Goal: Entertainment & Leisure: Consume media (video, audio)

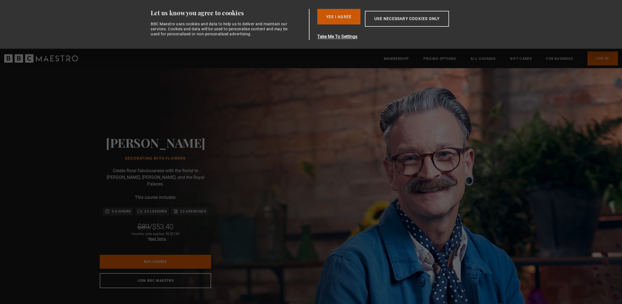
click at [351, 18] on button "Yes I Agree" at bounding box center [338, 17] width 43 height 16
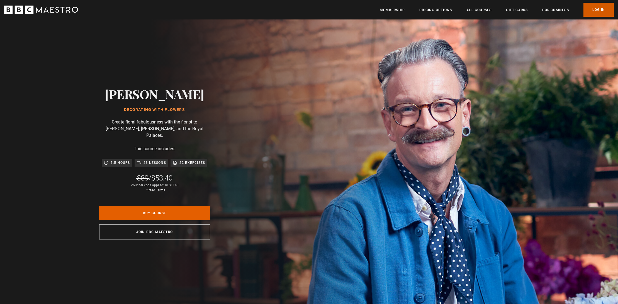
click at [607, 9] on link "Log In" at bounding box center [598, 10] width 30 height 14
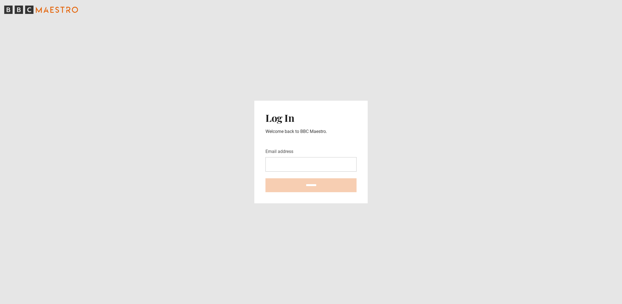
click at [301, 166] on input "Email address" at bounding box center [310, 164] width 91 height 14
type input "**********"
click at [318, 184] on input "********" at bounding box center [310, 186] width 91 height 14
type input "**********"
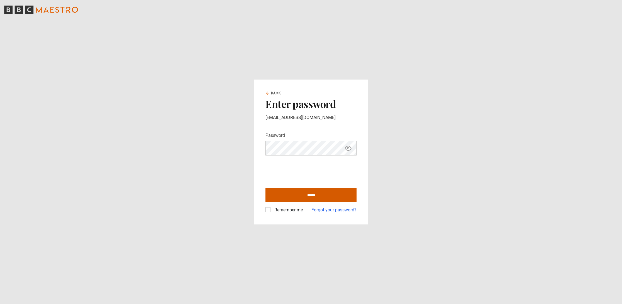
click at [294, 193] on input "******" at bounding box center [310, 196] width 91 height 14
type input "**********"
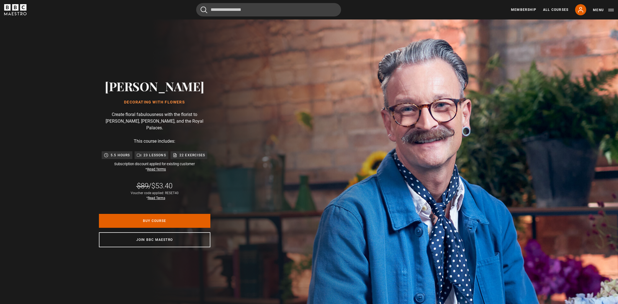
click at [558, 13] on div "Membership All Courses My Account Search Menu" at bounding box center [562, 9] width 103 height 11
click at [559, 10] on link "All Courses" at bounding box center [555, 9] width 25 height 5
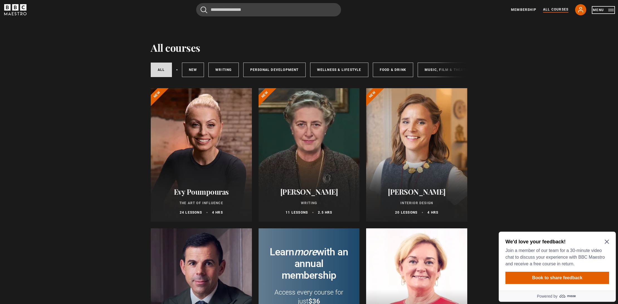
click at [595, 11] on button "Menu" at bounding box center [603, 10] width 21 height 6
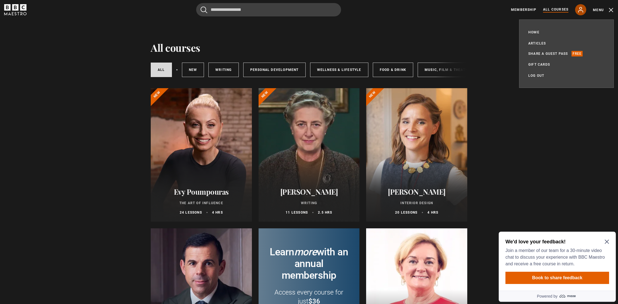
click at [580, 7] on icon at bounding box center [580, 9] width 4 height 5
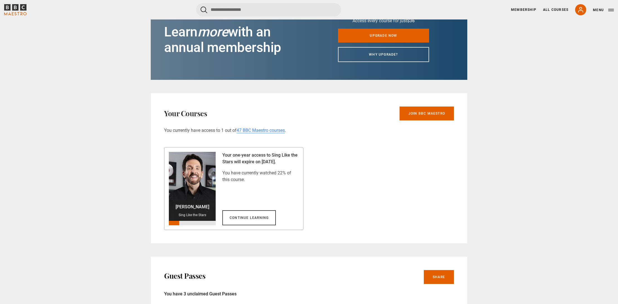
scroll to position [223, 0]
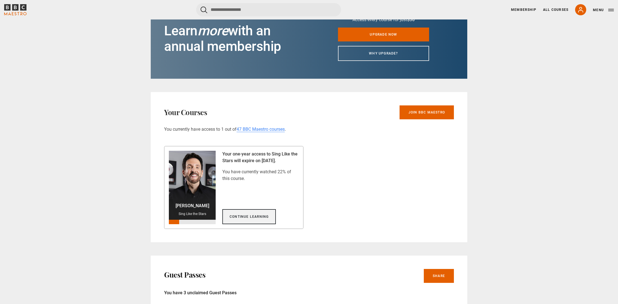
click at [256, 213] on link "Continue learning" at bounding box center [248, 216] width 53 height 15
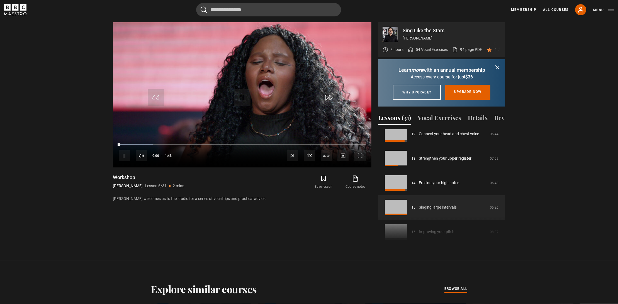
scroll to position [305, 0]
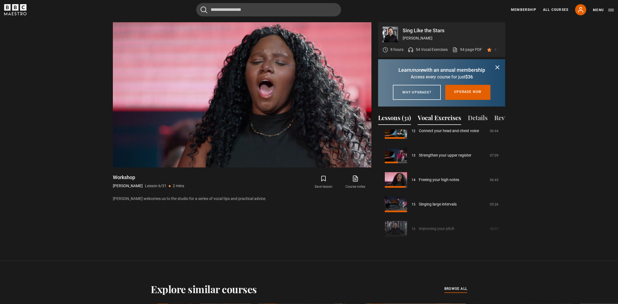
click at [452, 125] on button "Vocal Exercises" at bounding box center [439, 119] width 43 height 12
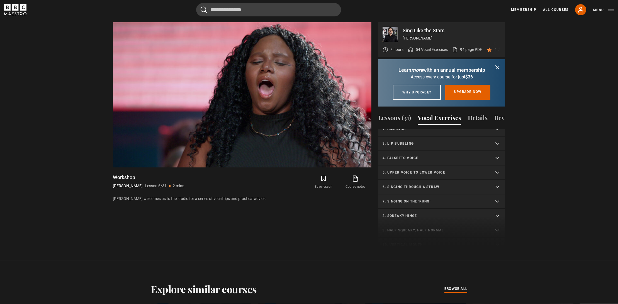
scroll to position [28, 0]
click at [438, 212] on p "8. Squeaky hinge" at bounding box center [434, 209] width 105 height 5
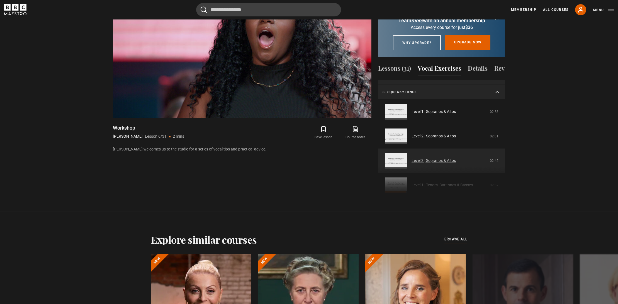
scroll to position [110, 0]
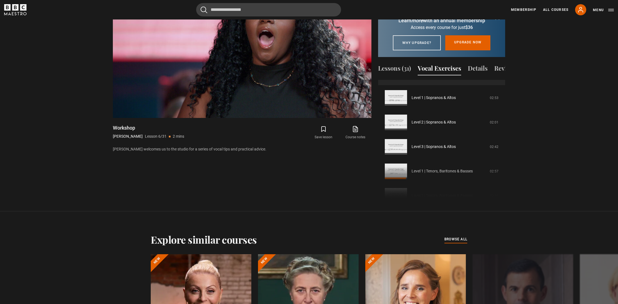
click at [465, 182] on div "1. Vocal slides Level 1 | All Voices 04:23 Level 2 | All Voices 06:30 Level 3 |…" at bounding box center [441, 140] width 127 height 120
click at [454, 186] on div "1. Vocal slides Level 1 | All Voices 04:23 Level 2 | All Voices 06:30 Level 3 |…" at bounding box center [441, 140] width 127 height 120
click at [395, 184] on div "1. Vocal slides Level 1 | All Voices 04:23 Level 2 | All Voices 06:30 Level 3 |…" at bounding box center [441, 140] width 127 height 120
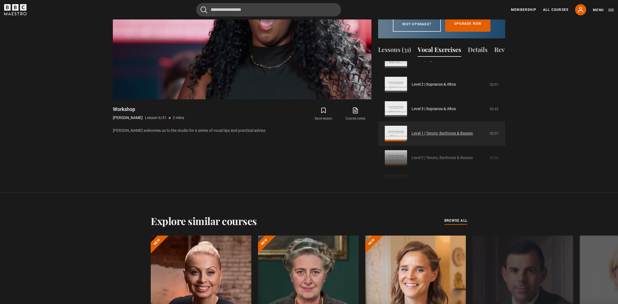
scroll to position [132, 0]
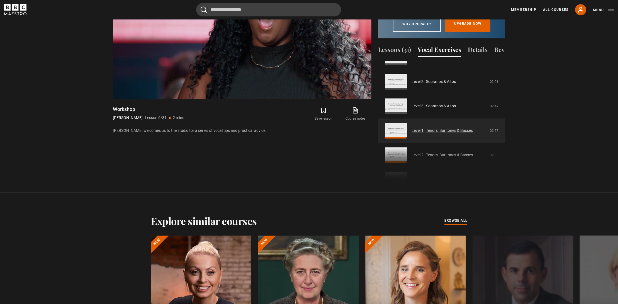
click at [457, 134] on link "Level 1 | Tenors, Baritones & Basses" at bounding box center [441, 131] width 61 height 6
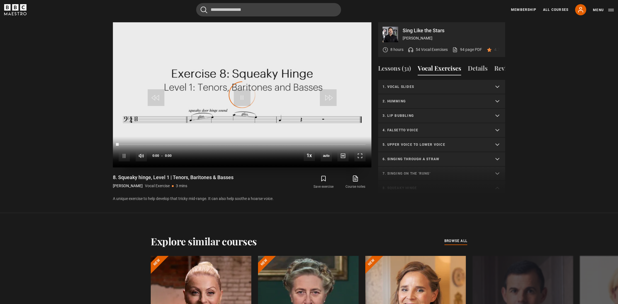
scroll to position [165, 0]
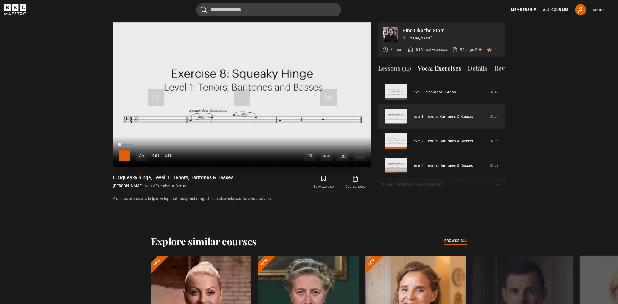
click at [124, 158] on span "Video Player" at bounding box center [124, 155] width 11 height 11
click at [256, 110] on video "Video Player" at bounding box center [242, 94] width 258 height 145
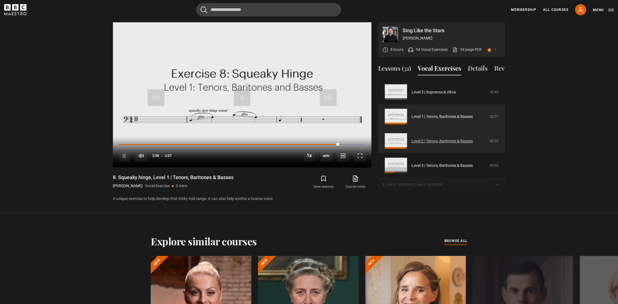
click at [464, 144] on link "Level 2 | Tenors, Baritones & Basses" at bounding box center [441, 141] width 61 height 6
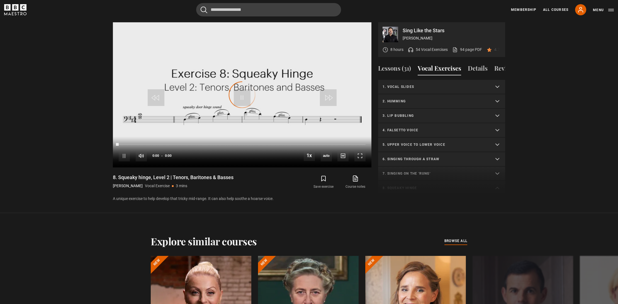
scroll to position [189, 0]
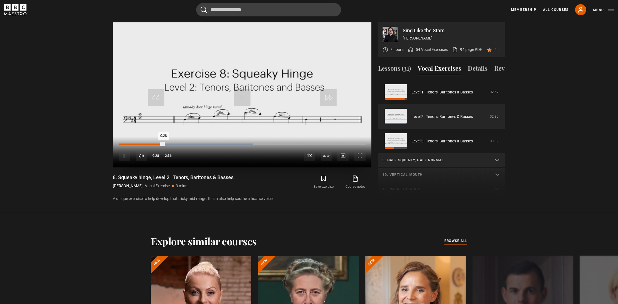
click at [153, 144] on div "0:21" at bounding box center [153, 145] width 1 height 2
click at [152, 143] on div "10s Skip Back 10 seconds Pause 10s Skip Forward 10 seconds Loaded : 57.69% 0:25…" at bounding box center [242, 152] width 258 height 31
click at [152, 145] on div "0:20" at bounding box center [152, 145] width 1 height 2
click at [155, 143] on div "10s Skip Back 10 seconds Pause 10s Skip Forward 10 seconds Loaded : 57.69% 0:29…" at bounding box center [242, 152] width 258 height 31
click at [157, 144] on div "Loaded : 57.69% 0:24 0:28" at bounding box center [242, 145] width 247 height 2
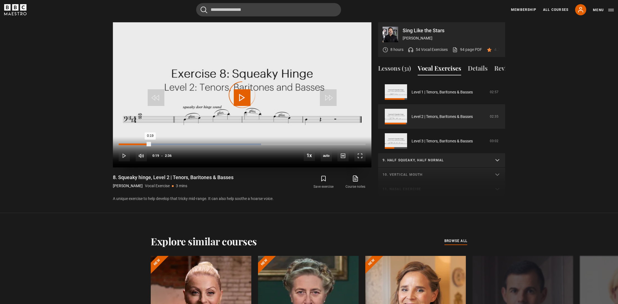
click at [150, 145] on div "0:19" at bounding box center [134, 145] width 31 height 2
click at [458, 164] on summary "9. Half squeaky, half normal" at bounding box center [441, 160] width 127 height 14
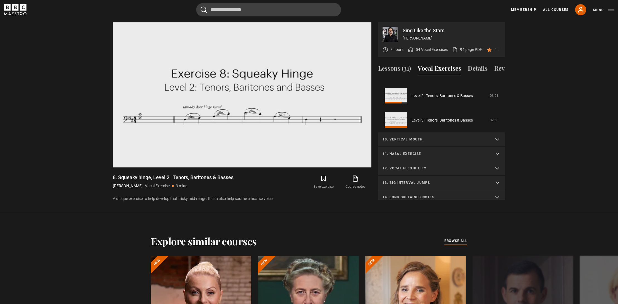
scroll to position [435, 0]
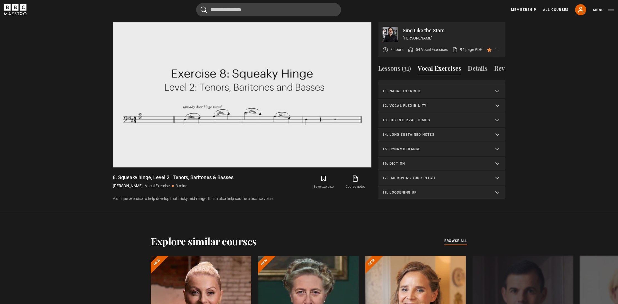
click at [451, 108] on p "12. Vocal flexibility" at bounding box center [434, 105] width 105 height 5
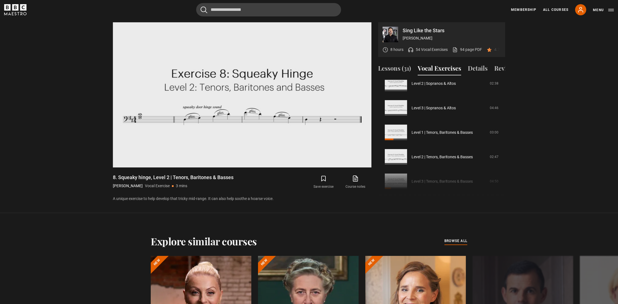
scroll to position [582, 0]
